Goal: Information Seeking & Learning: Learn about a topic

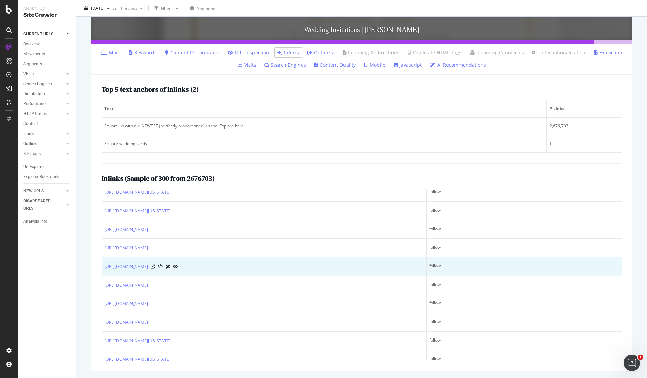
scroll to position [1111, 0]
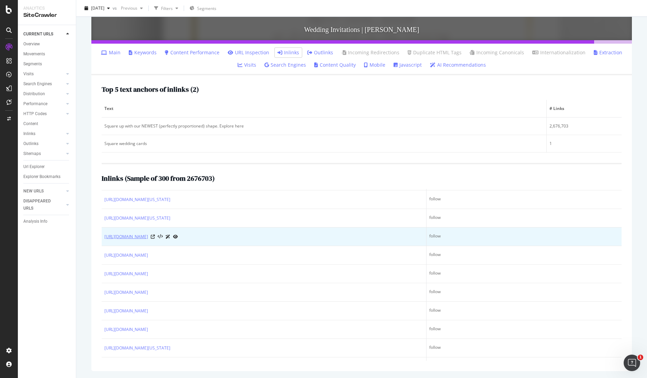
click at [148, 237] on link "[URL][DOMAIN_NAME]" at bounding box center [126, 236] width 44 height 7
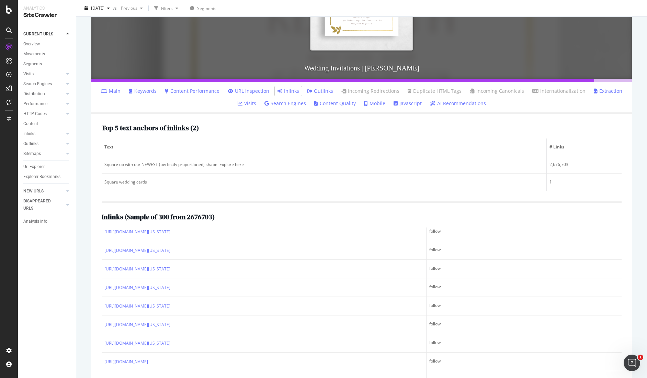
scroll to position [2437, 0]
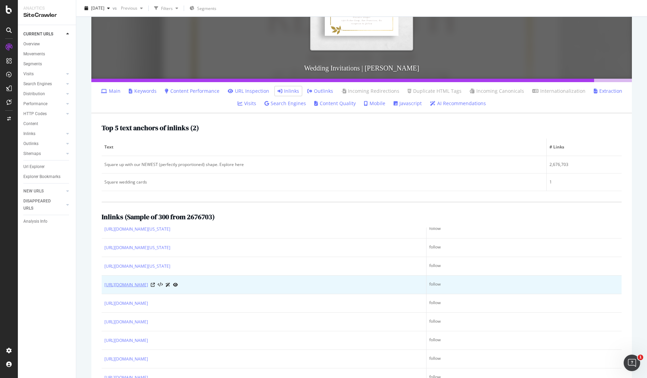
click at [148, 285] on link "https://www.zola.com/wedding-vendors/list/A" at bounding box center [126, 284] width 44 height 7
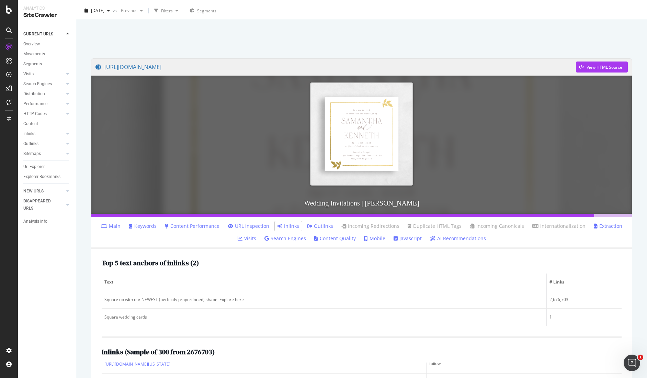
scroll to position [16, 0]
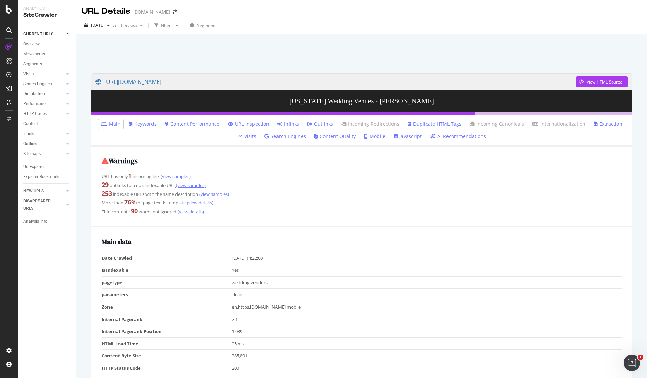
click at [194, 186] on link "(view samples)" at bounding box center [190, 185] width 31 height 6
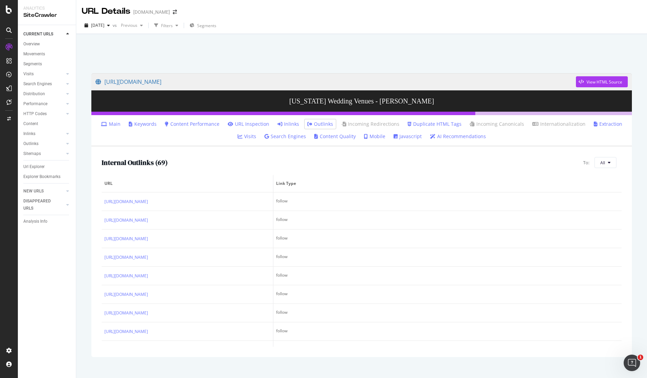
scroll to position [2, 0]
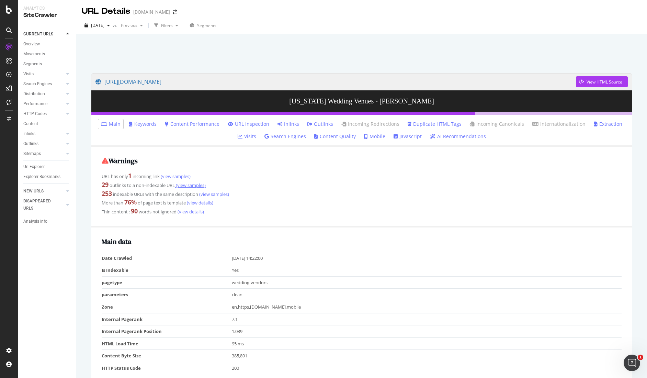
click at [191, 185] on link "(view samples)" at bounding box center [190, 185] width 31 height 6
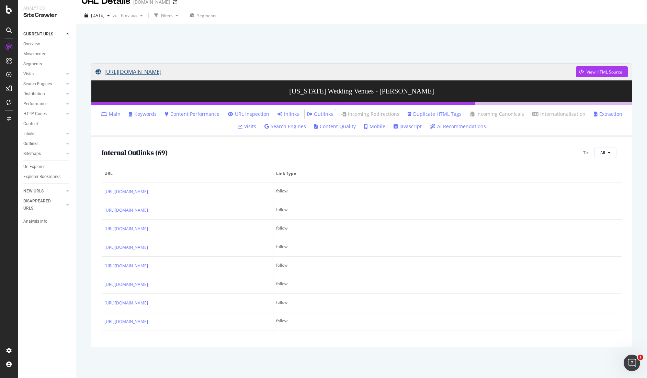
click at [223, 73] on link "https://www.zola.com/wedding-vendors/states/new-hampshire/venues" at bounding box center [336, 71] width 481 height 17
click at [209, 54] on div at bounding box center [362, 41] width 555 height 29
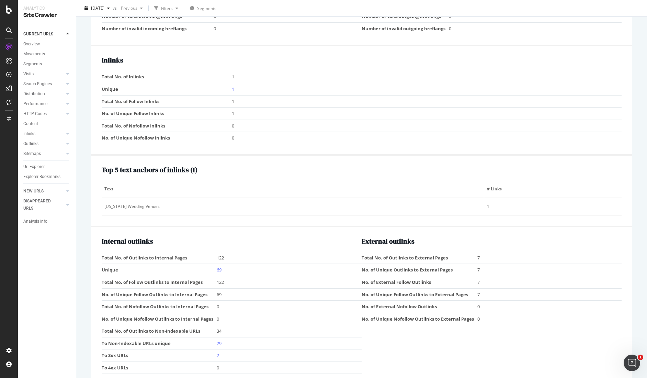
scroll to position [734, 0]
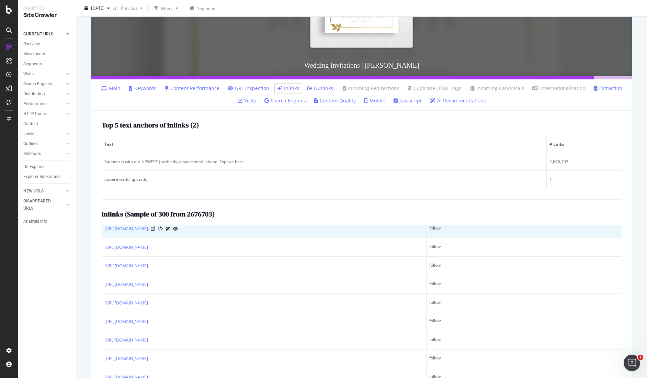
scroll to position [189, 0]
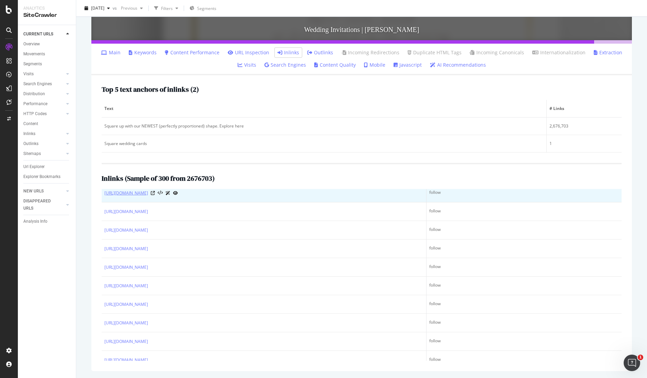
click at [148, 194] on link "[URL][DOMAIN_NAME]" at bounding box center [126, 193] width 44 height 7
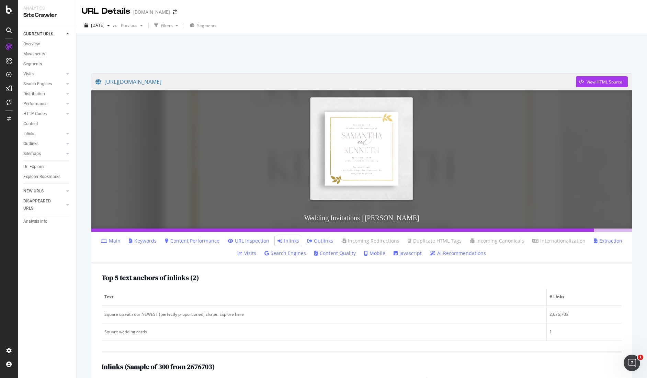
scroll to position [0, 0]
click at [586, 84] on div "View HTML Source" at bounding box center [599, 81] width 46 height 10
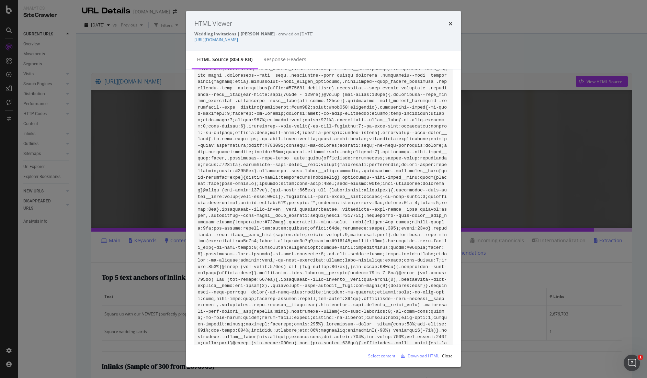
scroll to position [965, 0]
click at [450, 23] on icon "times" at bounding box center [451, 23] width 4 height 5
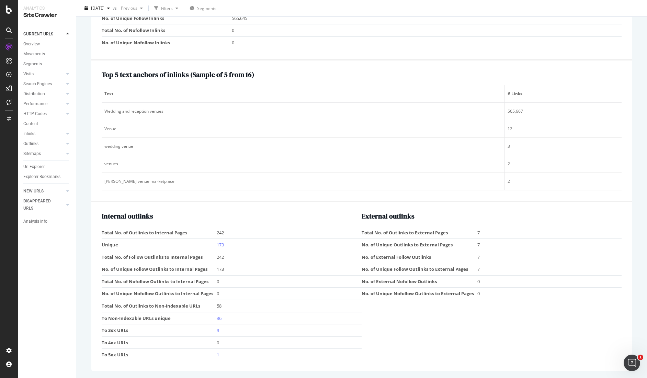
scroll to position [862, 0]
click at [220, 318] on link "36" at bounding box center [219, 318] width 5 height 6
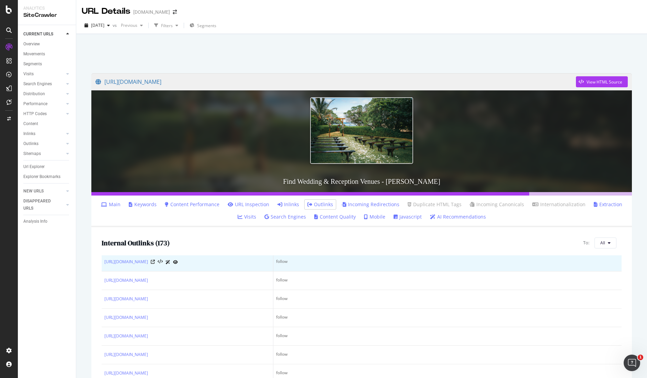
scroll to position [379, 0]
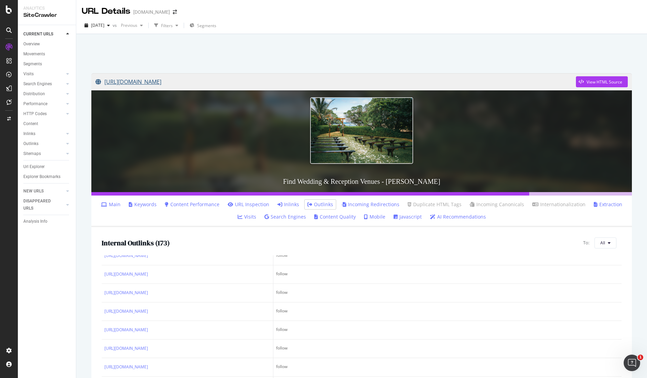
click at [207, 84] on link "[URL][DOMAIN_NAME]" at bounding box center [336, 81] width 481 height 17
